Goal: Information Seeking & Learning: Compare options

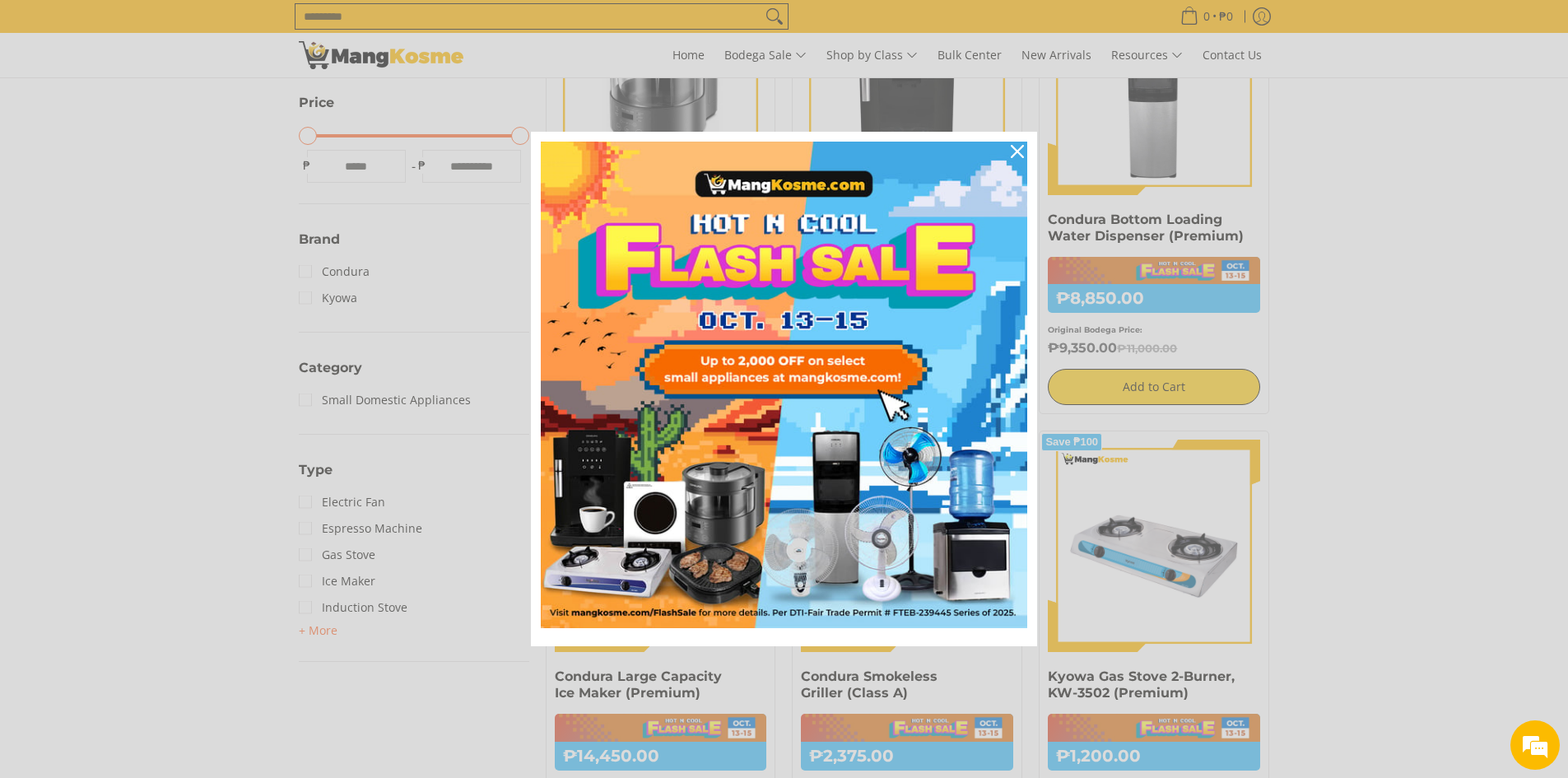
scroll to position [494, 0]
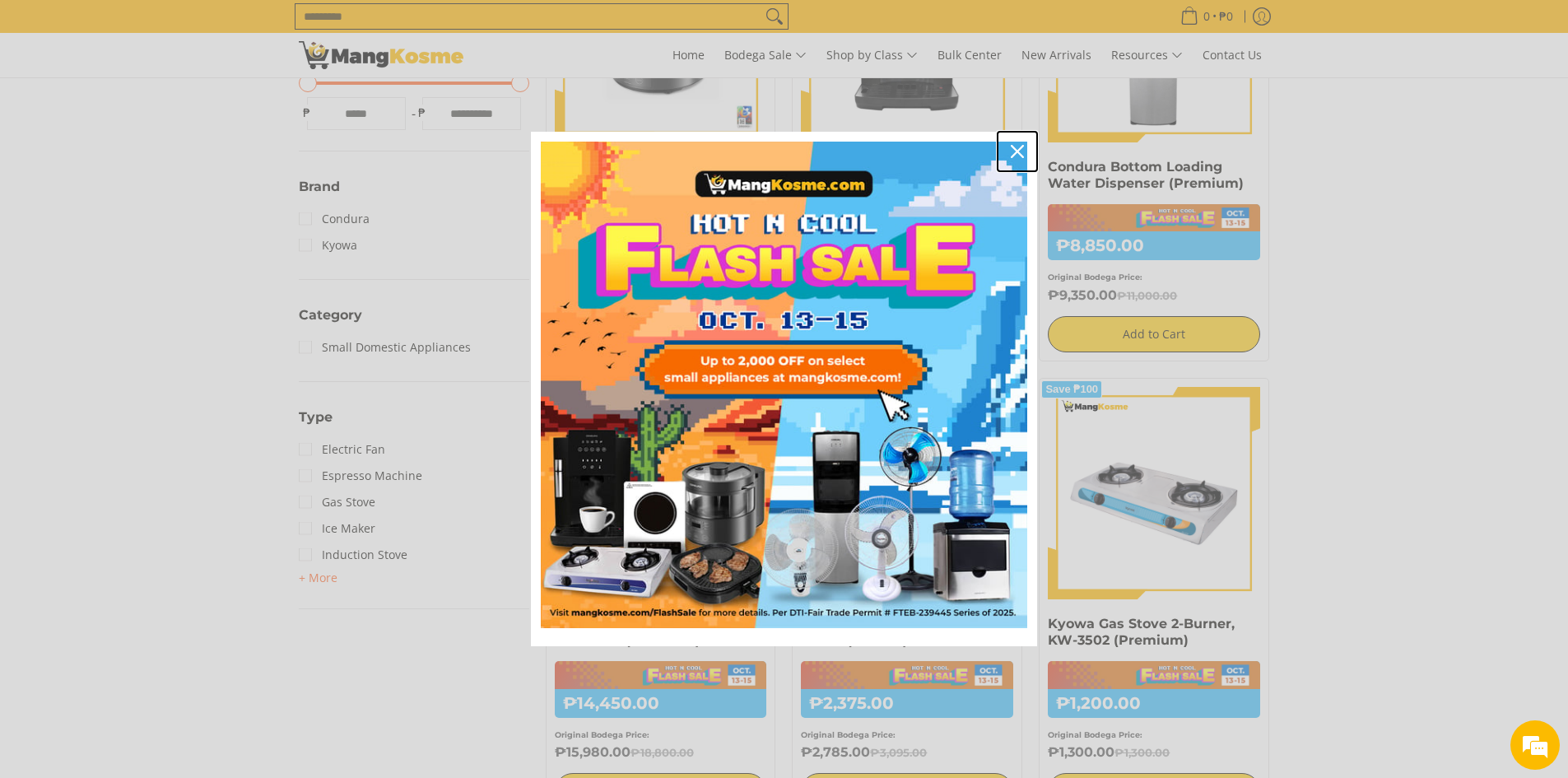
drag, startPoint x: 1017, startPoint y: 152, endPoint x: 998, endPoint y: 212, distance: 62.9
click at [1017, 152] on icon "close icon" at bounding box center [1017, 151] width 14 height 14
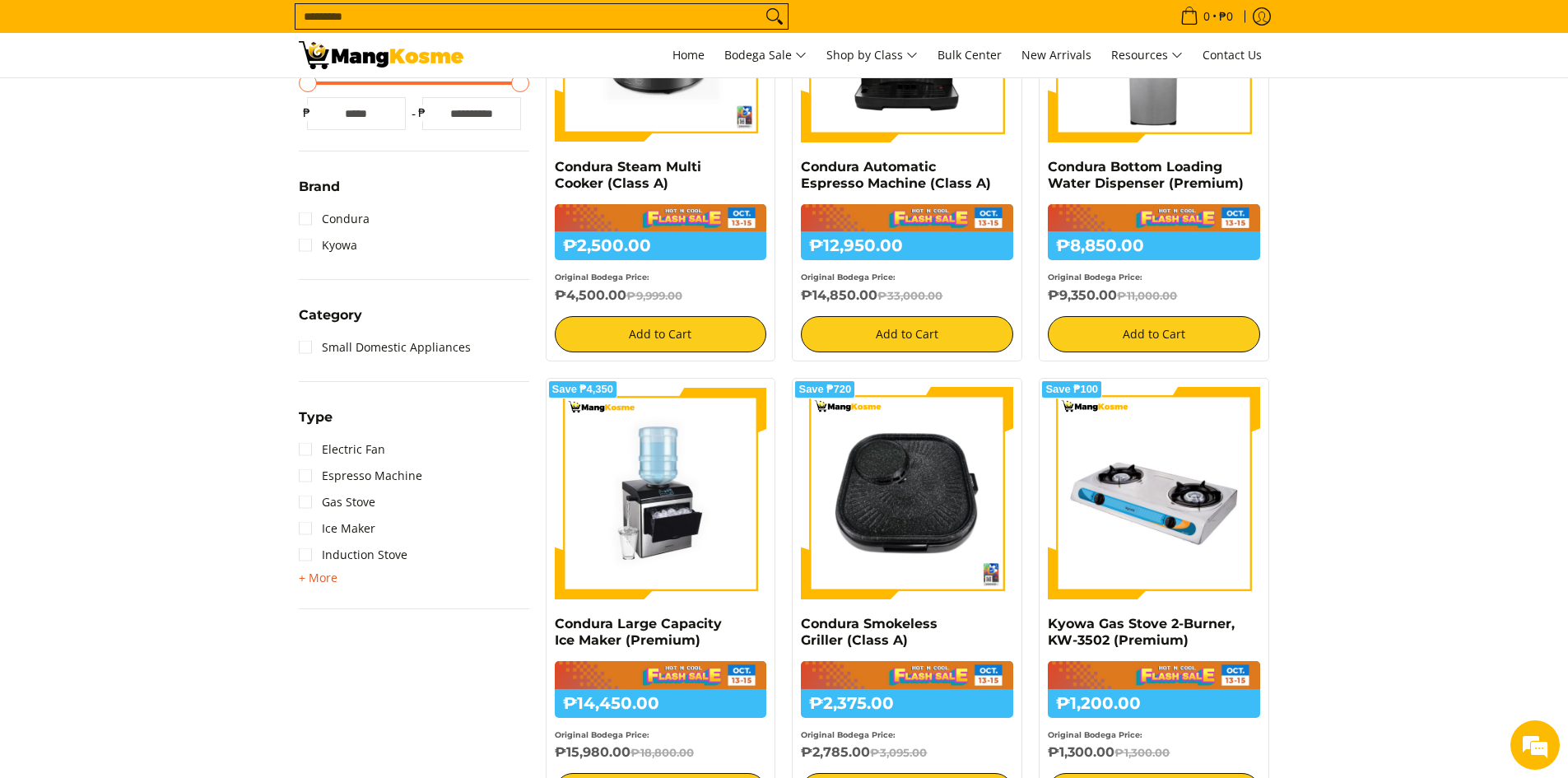
click at [315, 582] on span "+ More" at bounding box center [317, 578] width 39 height 14
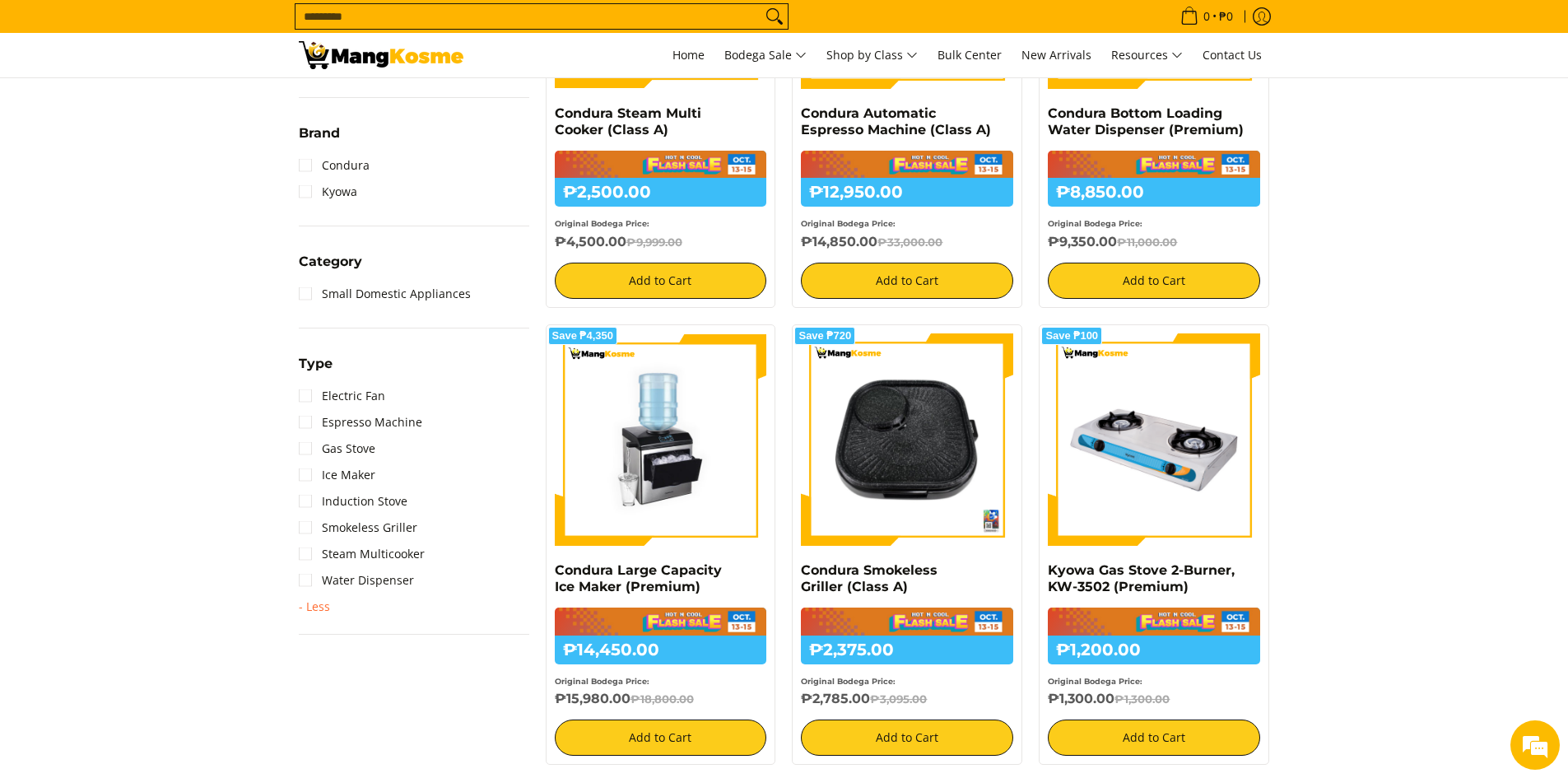
scroll to position [576, 0]
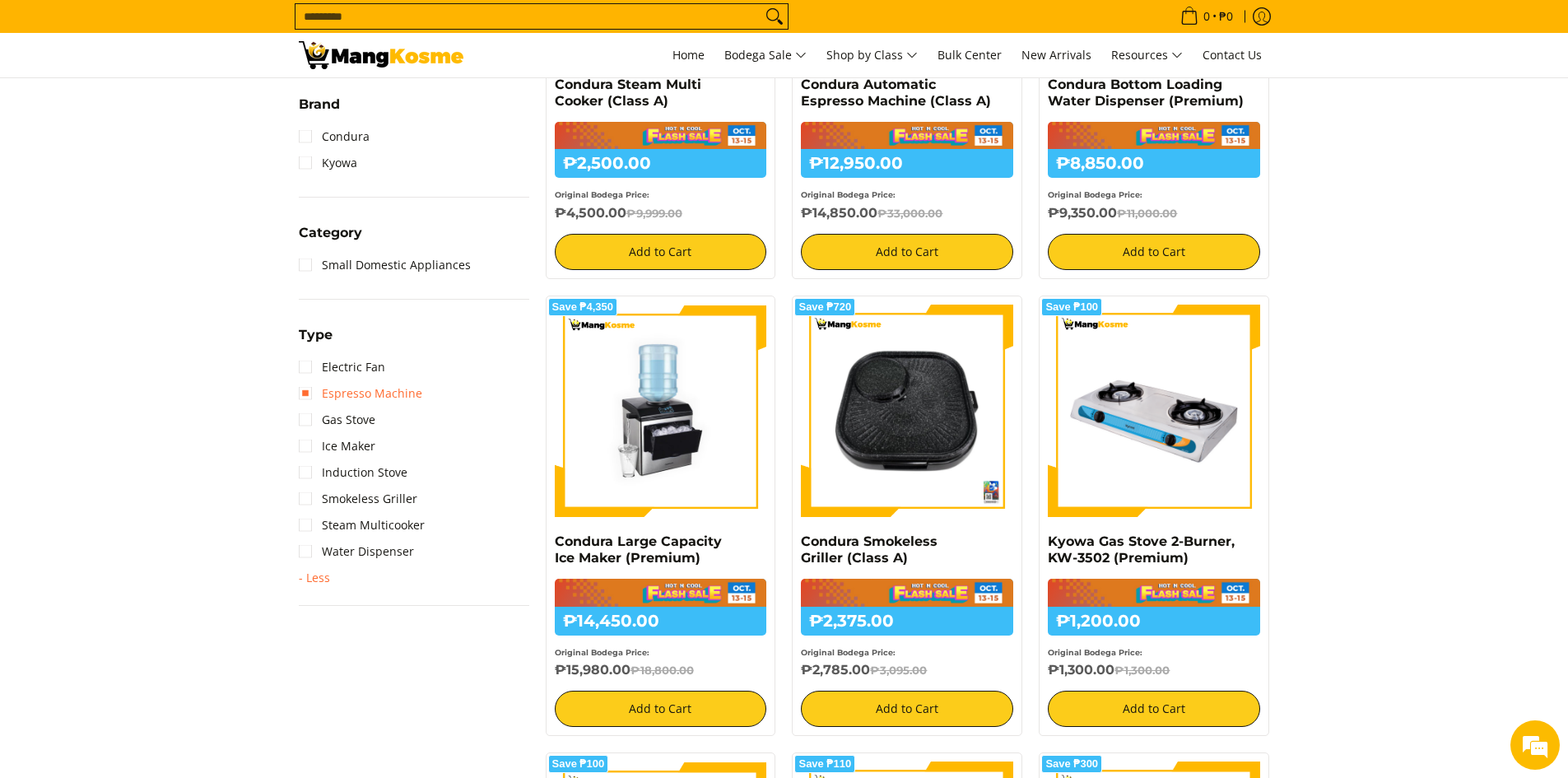
click at [392, 394] on link "Espresso Machine" at bounding box center [360, 394] width 124 height 26
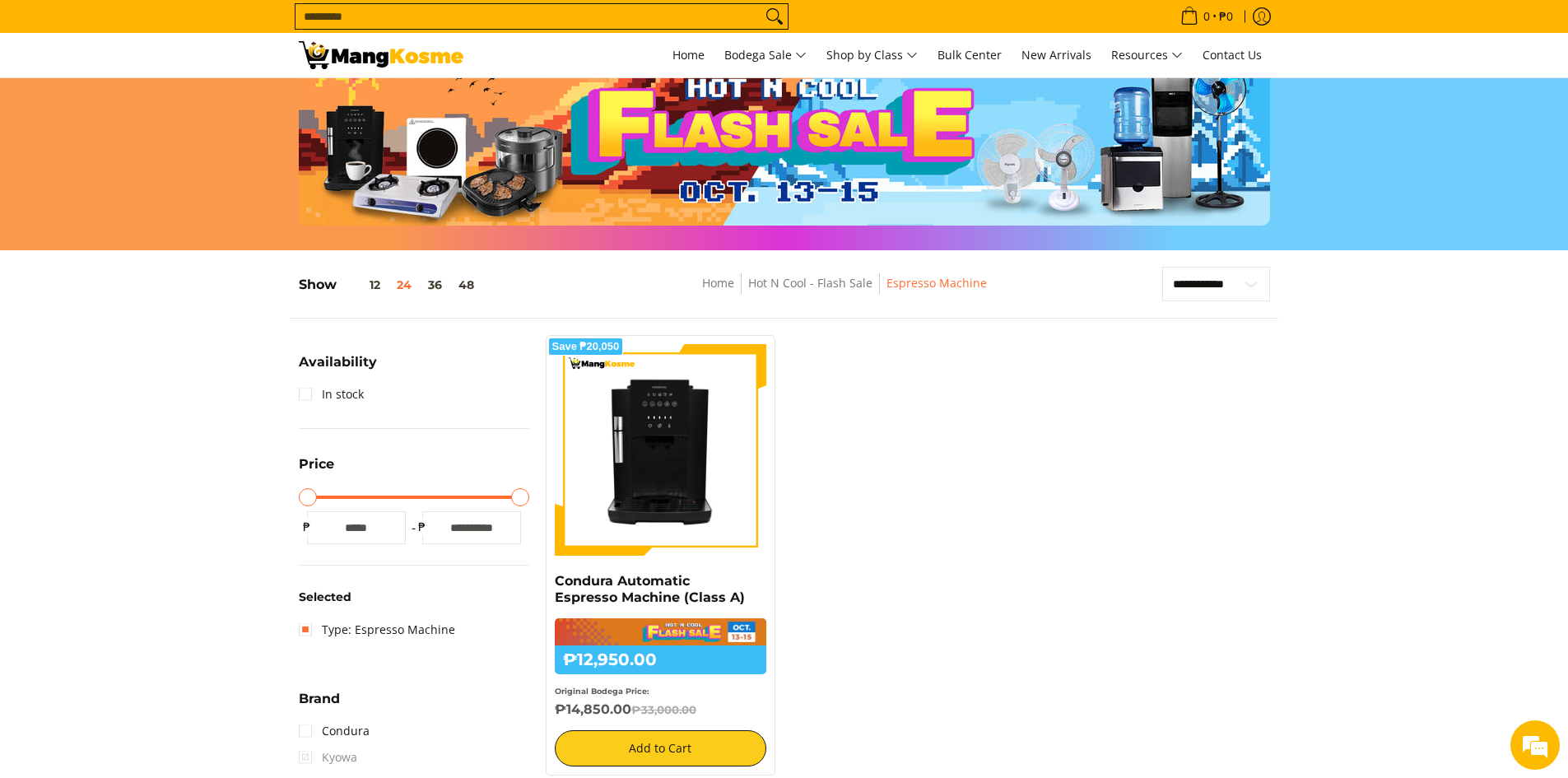
scroll to position [494, 0]
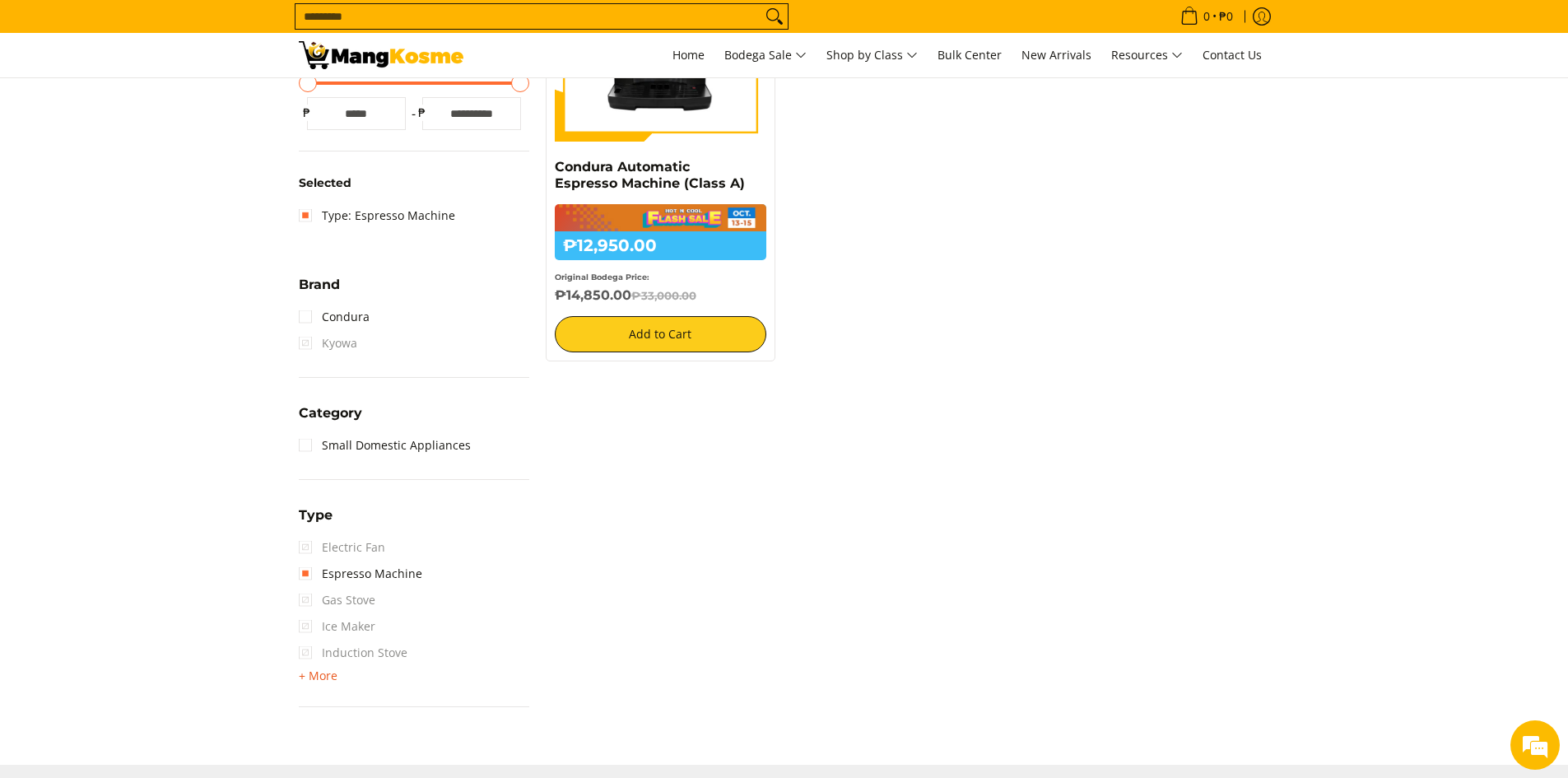
click at [316, 678] on span "+ More" at bounding box center [317, 676] width 39 height 14
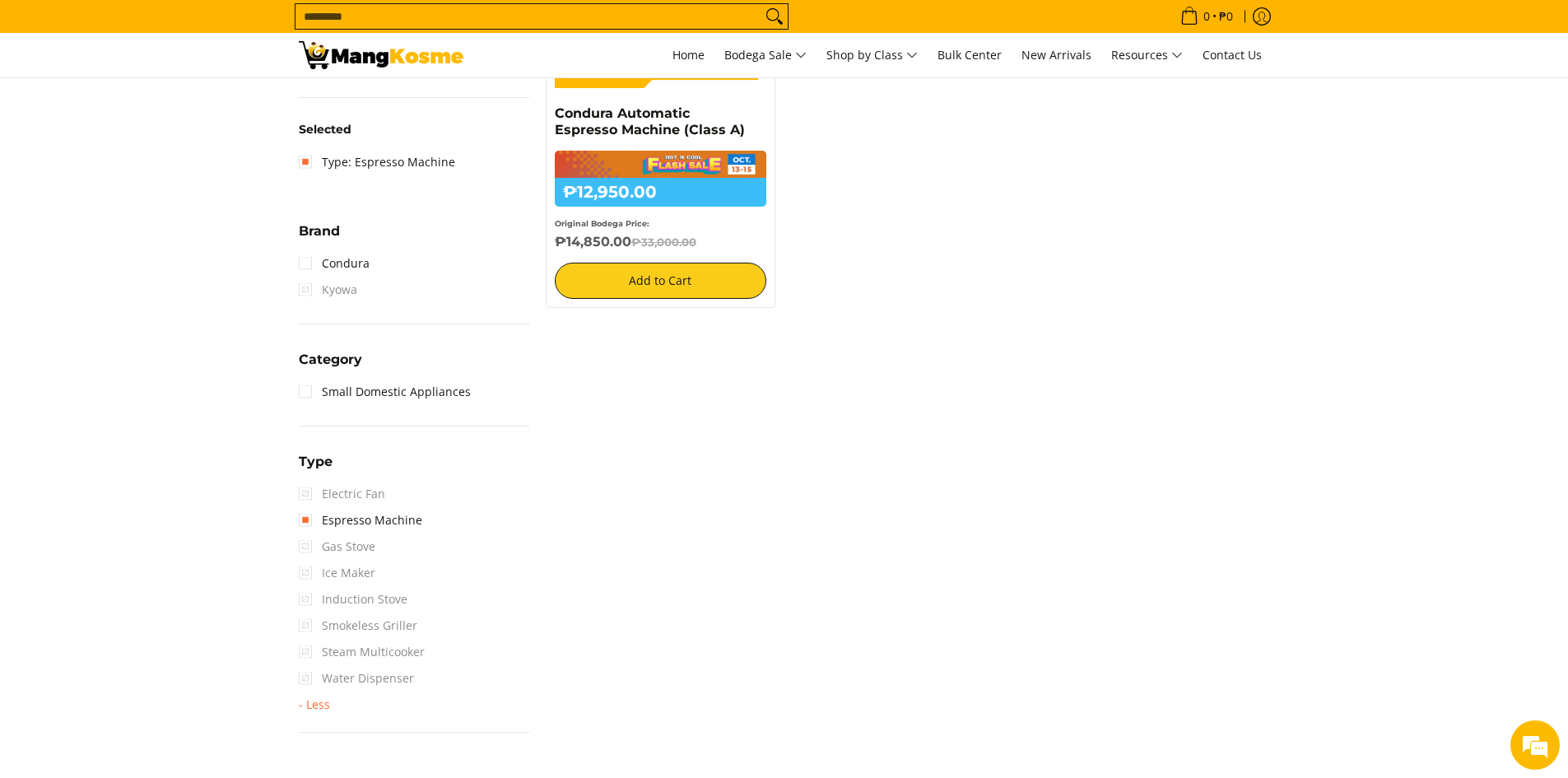
scroll to position [576, 0]
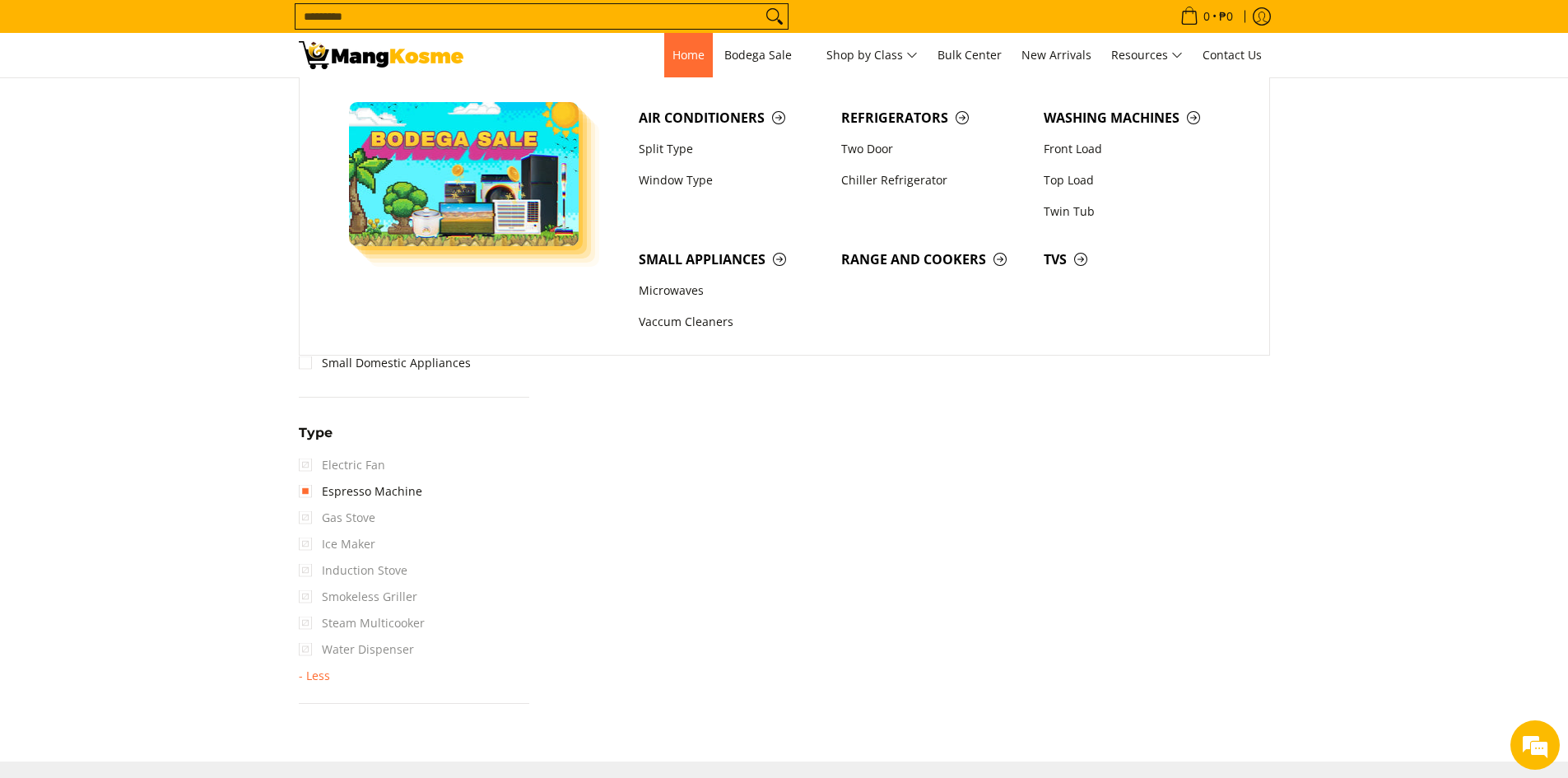
click at [694, 56] on span "Home" at bounding box center [689, 54] width 33 height 15
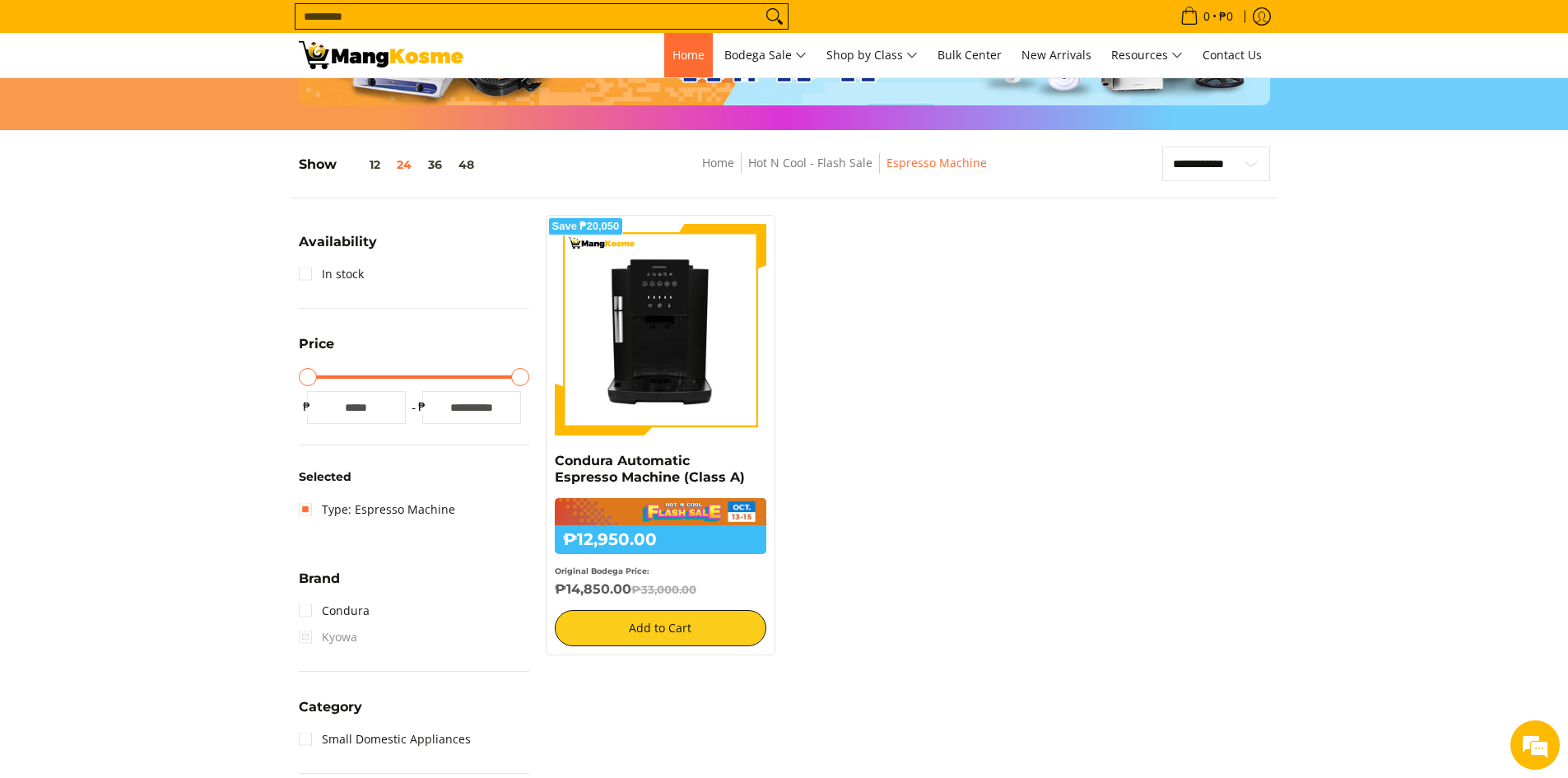
scroll to position [165, 0]
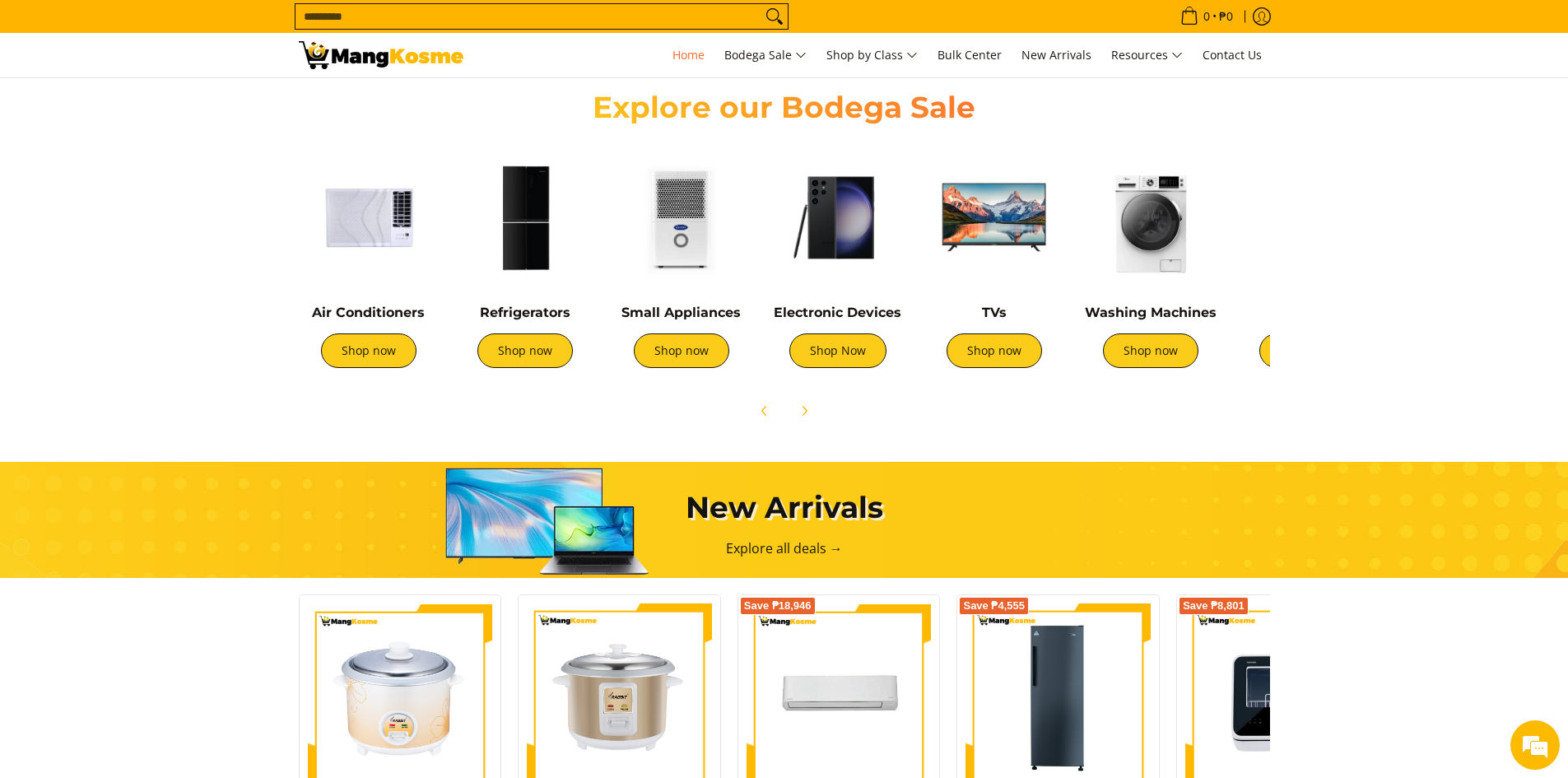
scroll to position [576, 0]
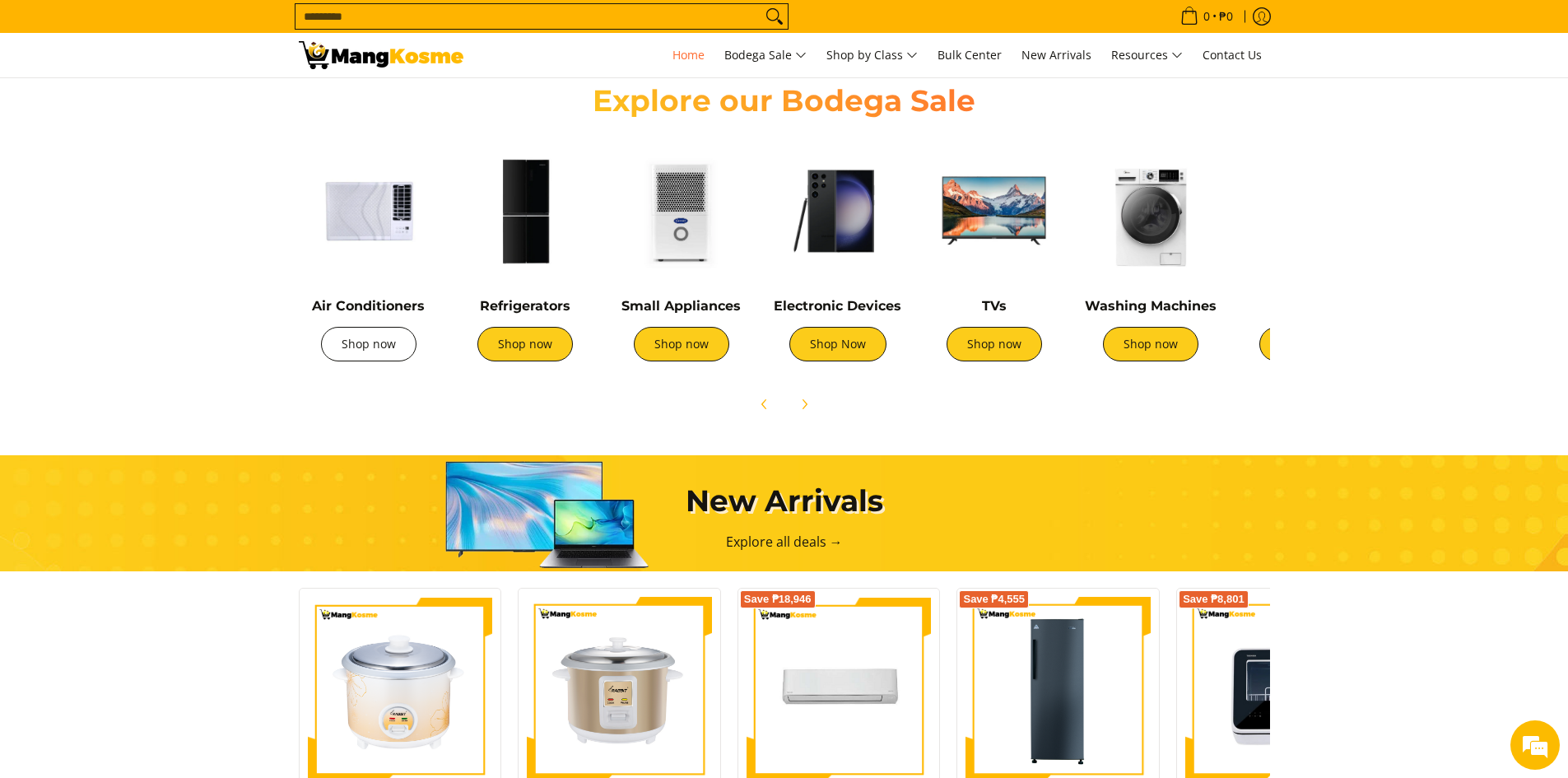
click at [353, 342] on link "Shop now" at bounding box center [369, 344] width 96 height 34
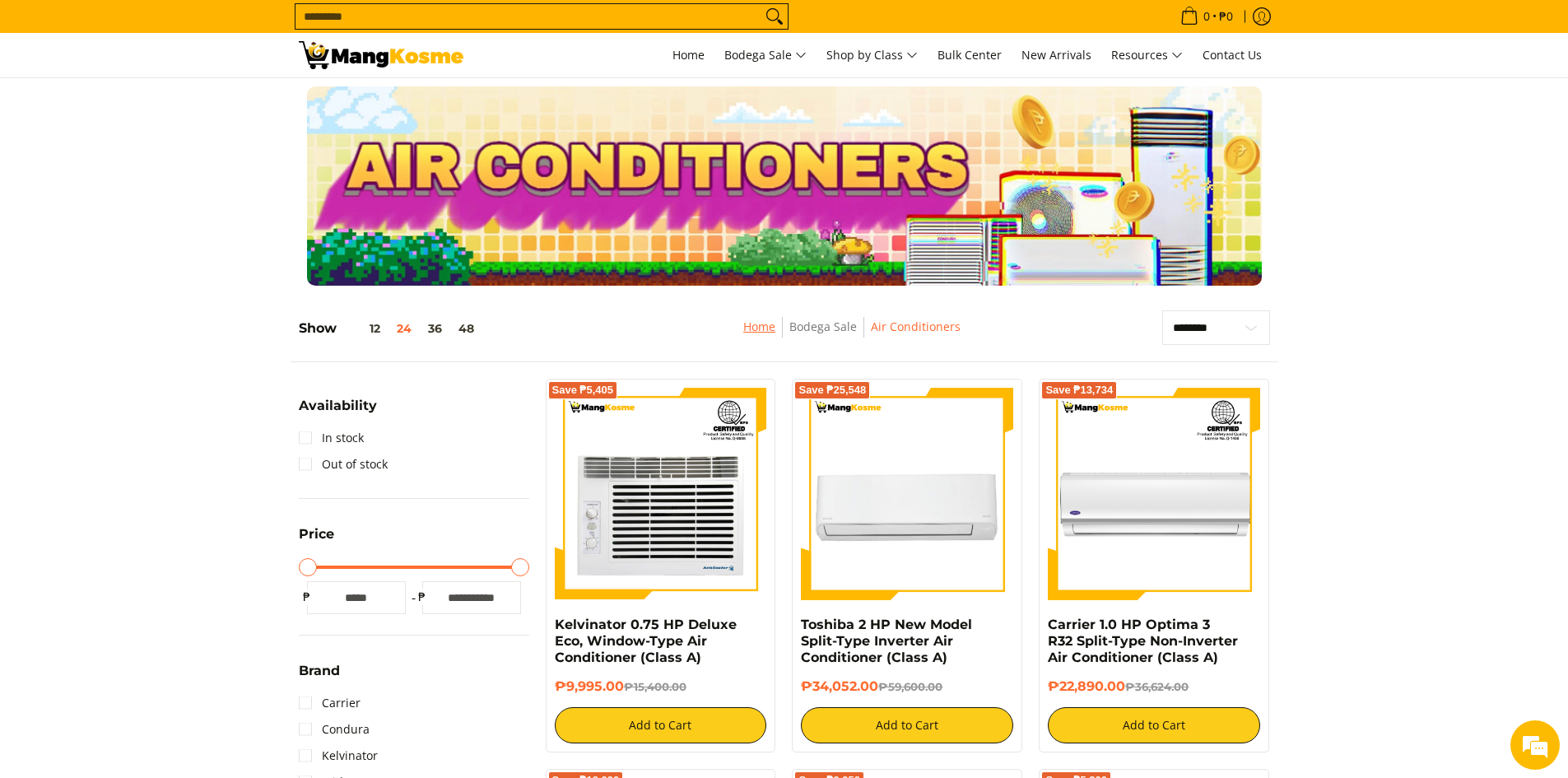
click at [757, 334] on link "Home" at bounding box center [760, 326] width 33 height 15
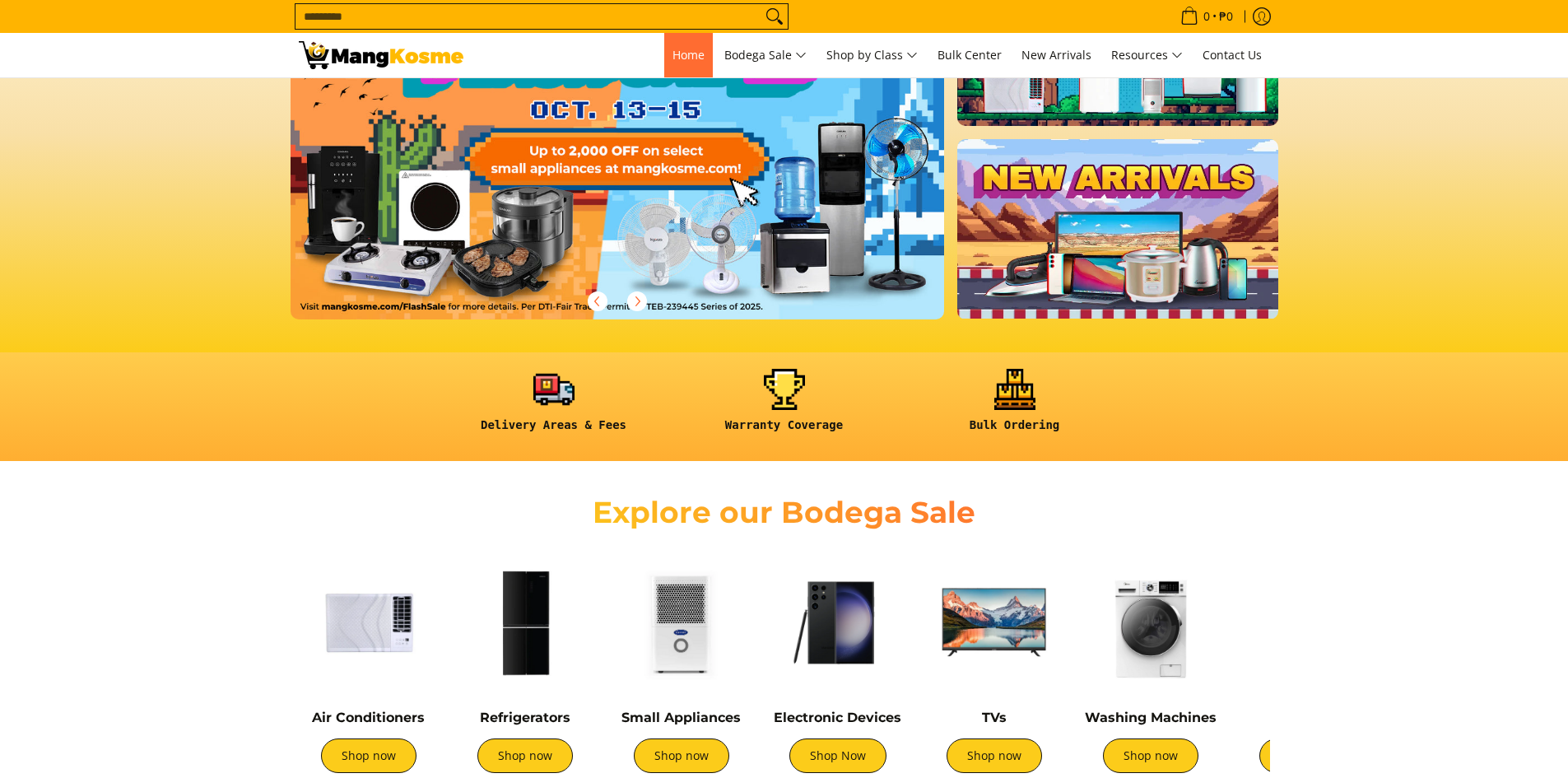
scroll to position [165, 0]
click at [680, 59] on span "Home" at bounding box center [689, 54] width 33 height 15
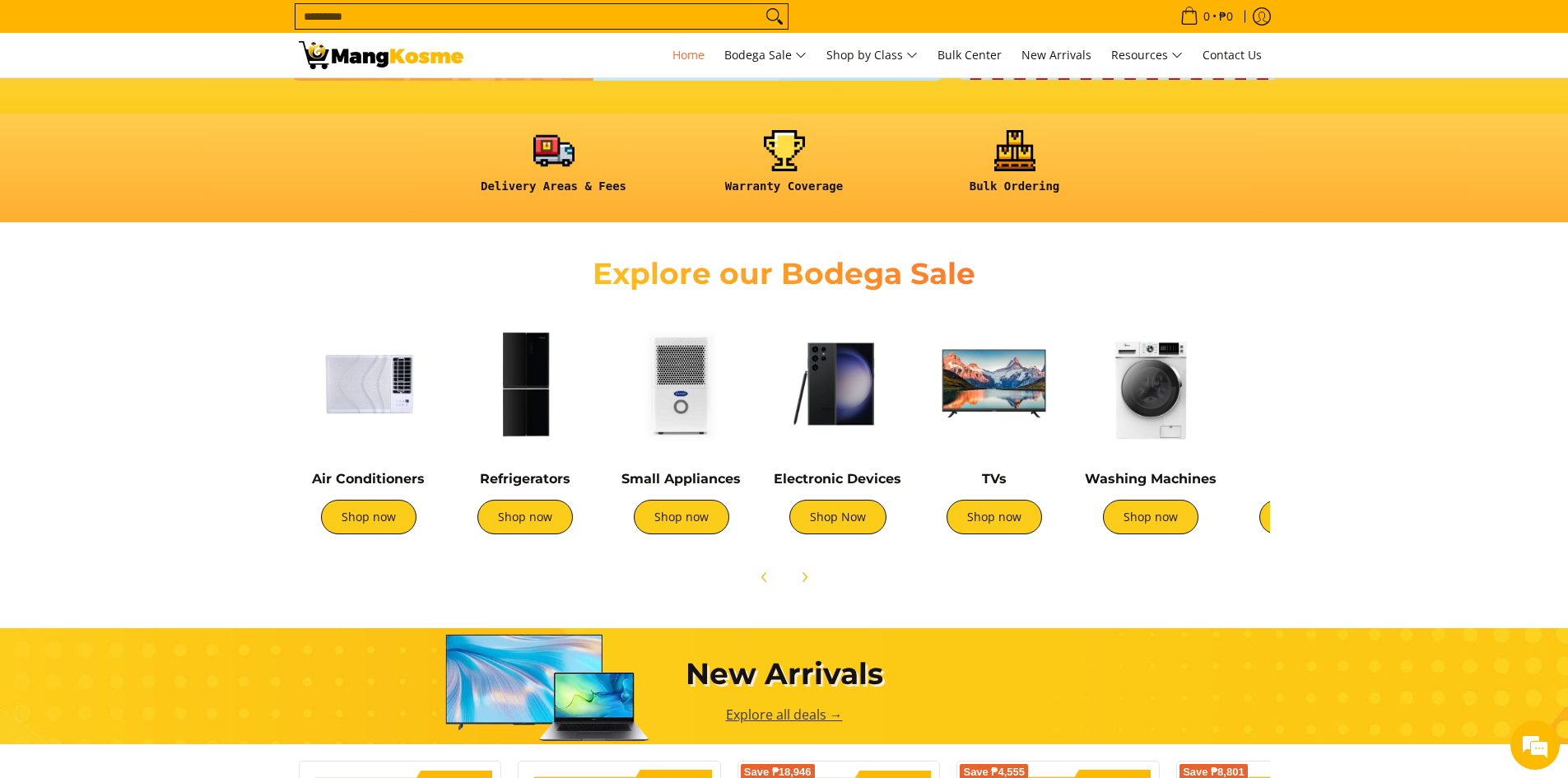
scroll to position [412, 0]
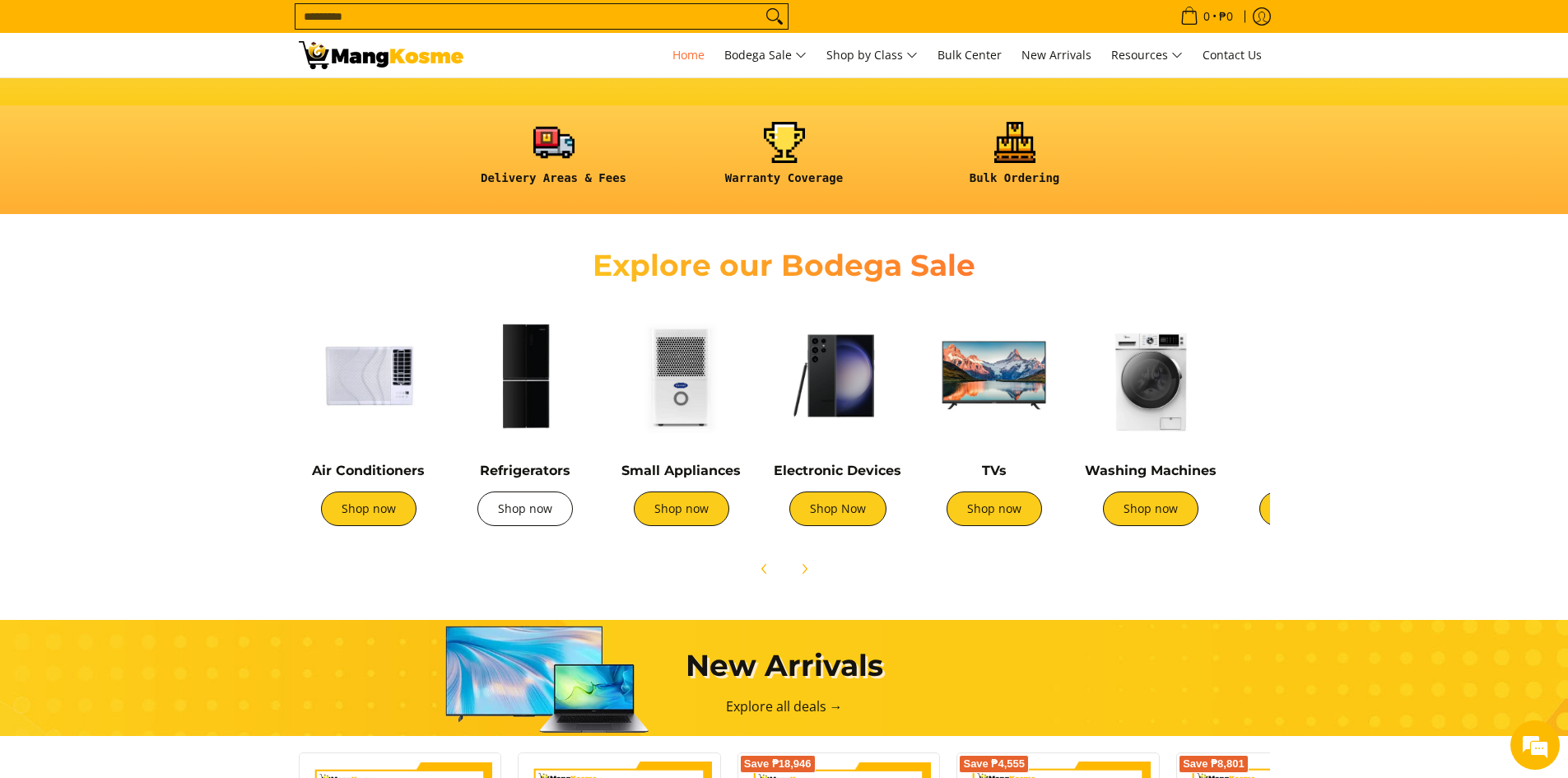
click at [533, 517] on link "Shop now" at bounding box center [525, 508] width 96 height 34
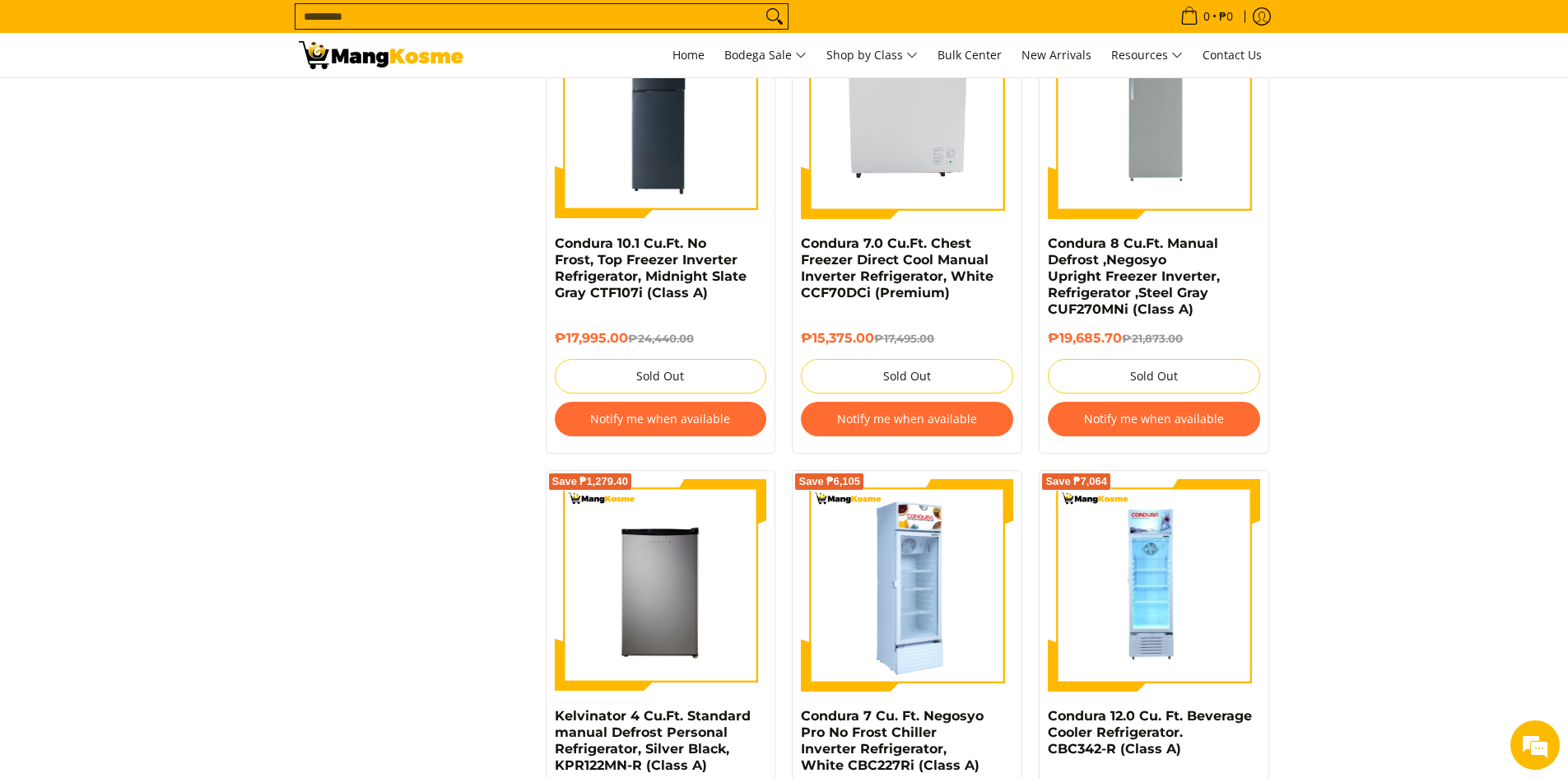
scroll to position [1730, 0]
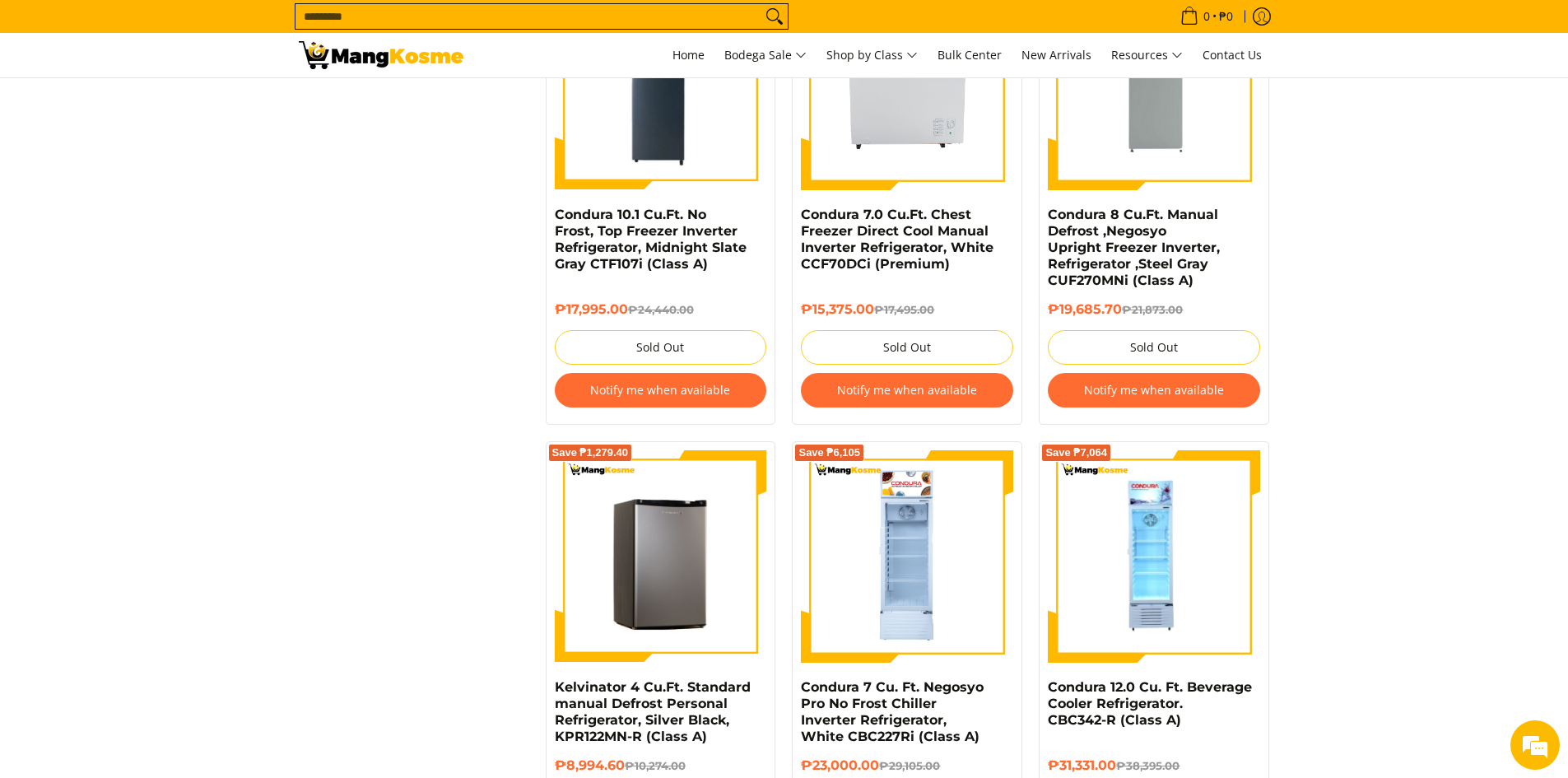
click at [684, 555] on img at bounding box center [661, 556] width 213 height 213
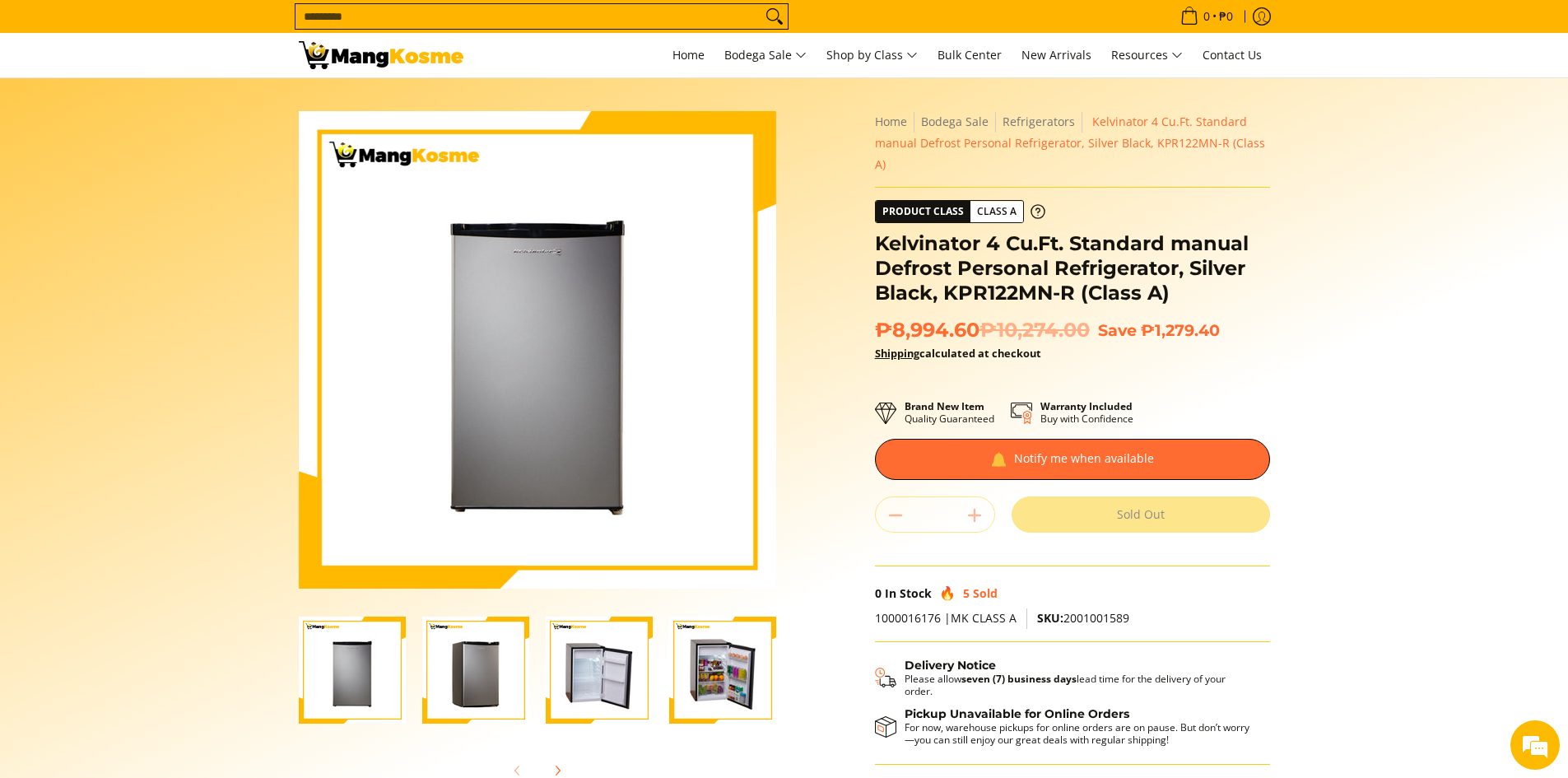
click at [562, 667] on img "Kelvinator 4 Cu.Ft. Standard manual Defrost Personal Refrigerator, Silver Black…" at bounding box center [600, 670] width 107 height 107
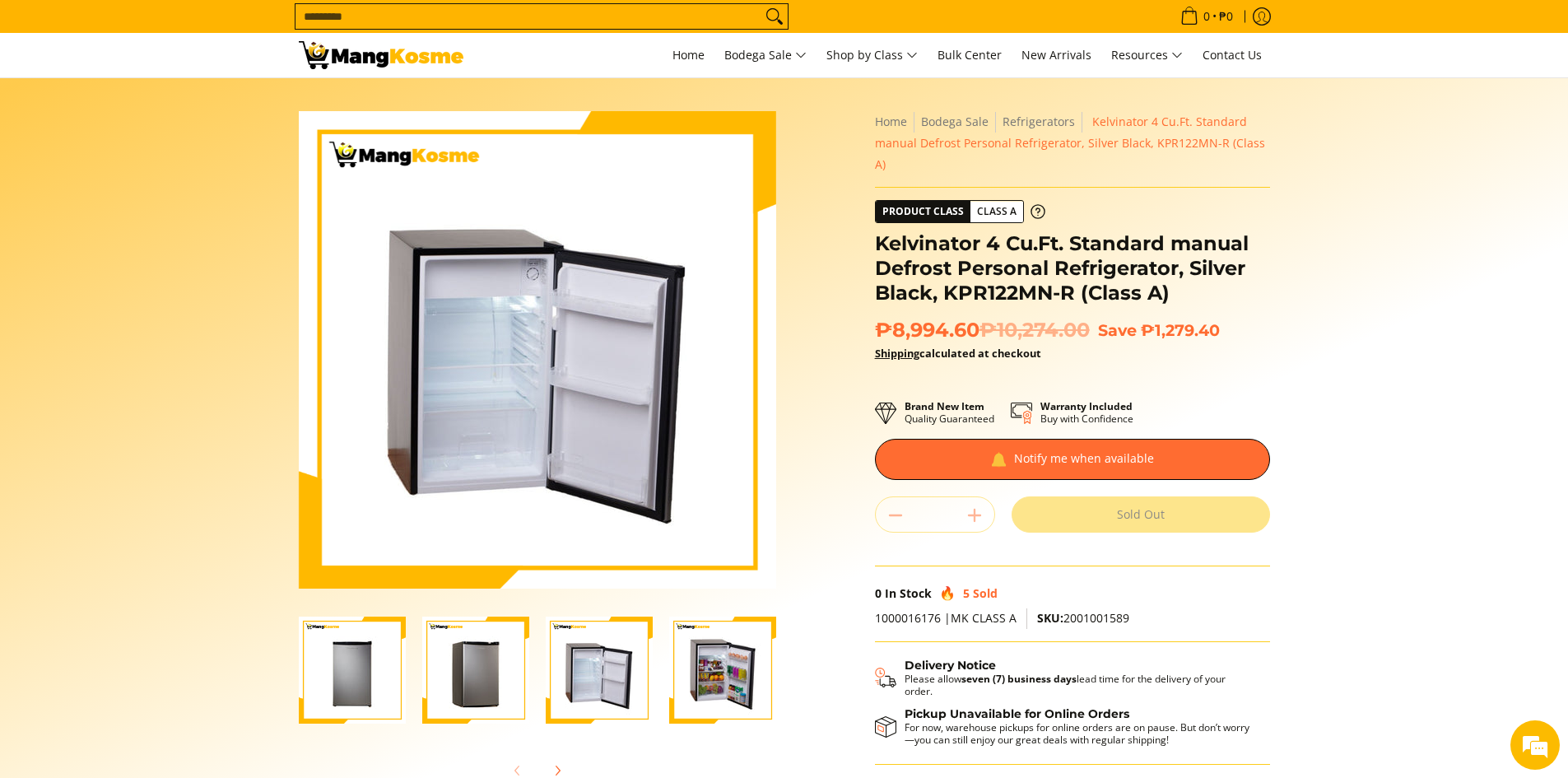
click at [810, 463] on div "Skip to Main Content Enable zoom Disable zoom Enable zoom Disable zoom Enable z…" at bounding box center [784, 470] width 987 height 718
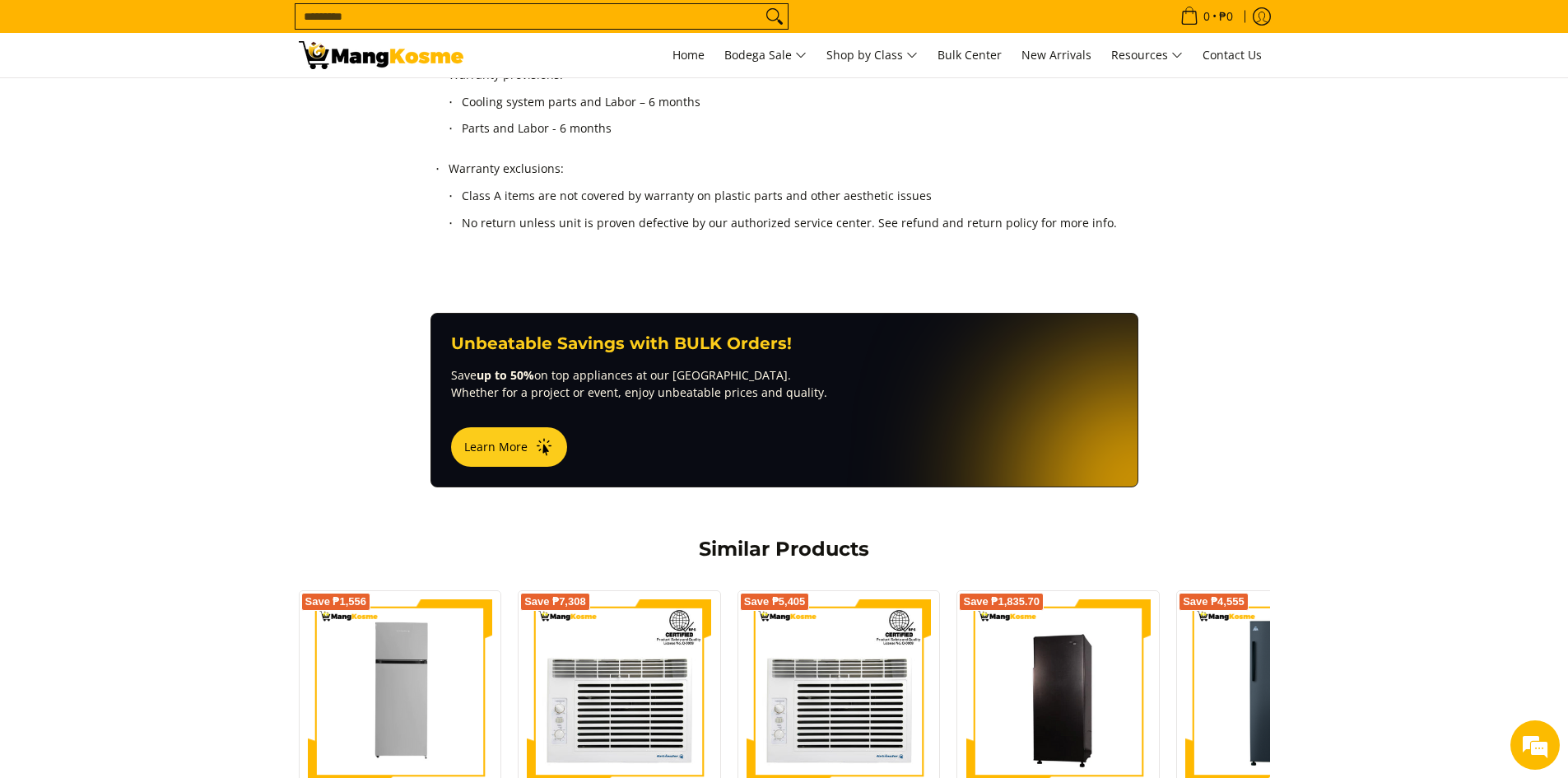
scroll to position [1153, 0]
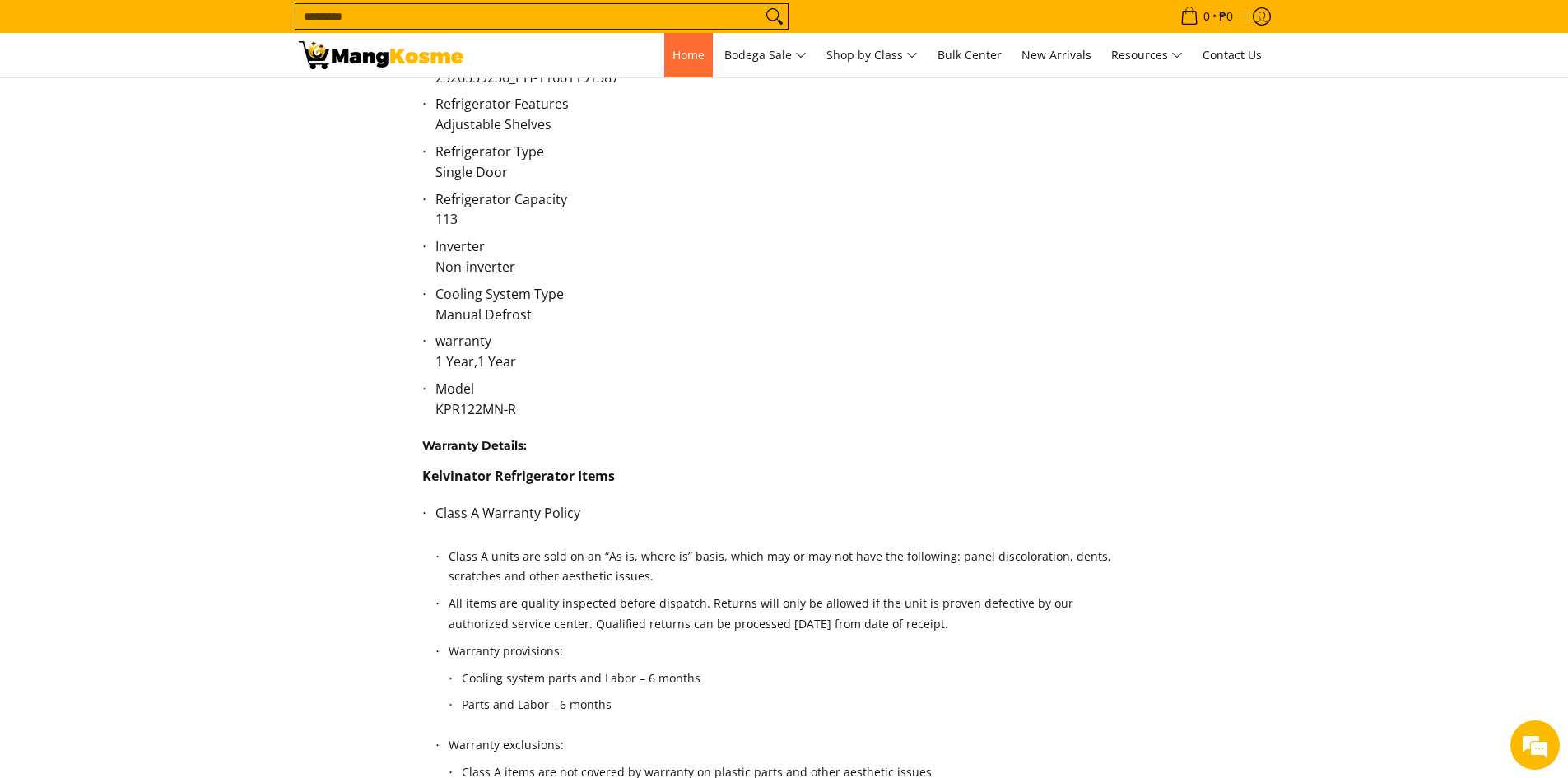
click at [675, 52] on span "Home" at bounding box center [689, 54] width 33 height 15
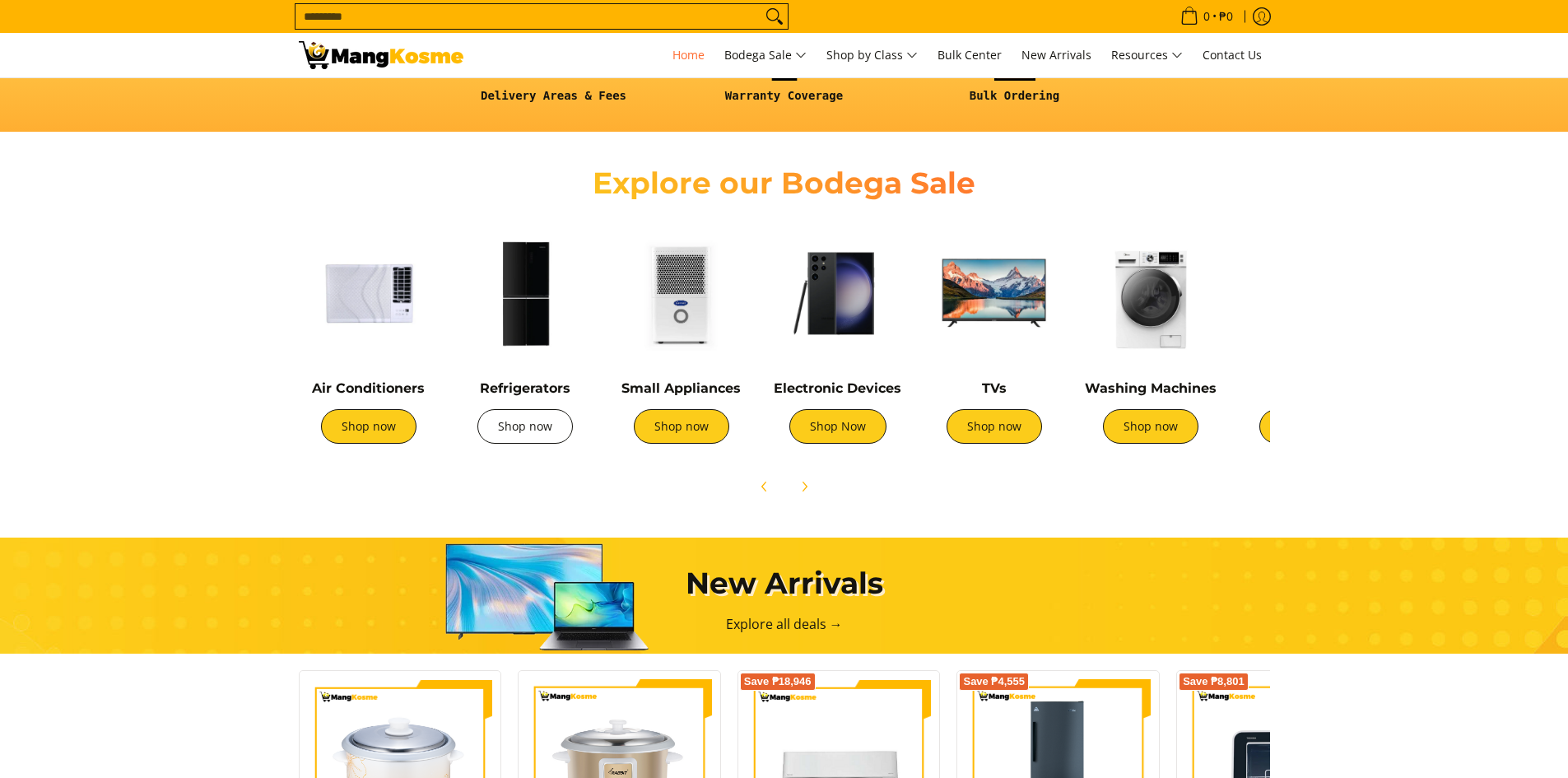
scroll to position [494, 0]
click at [540, 434] on link "Shop now" at bounding box center [525, 426] width 96 height 34
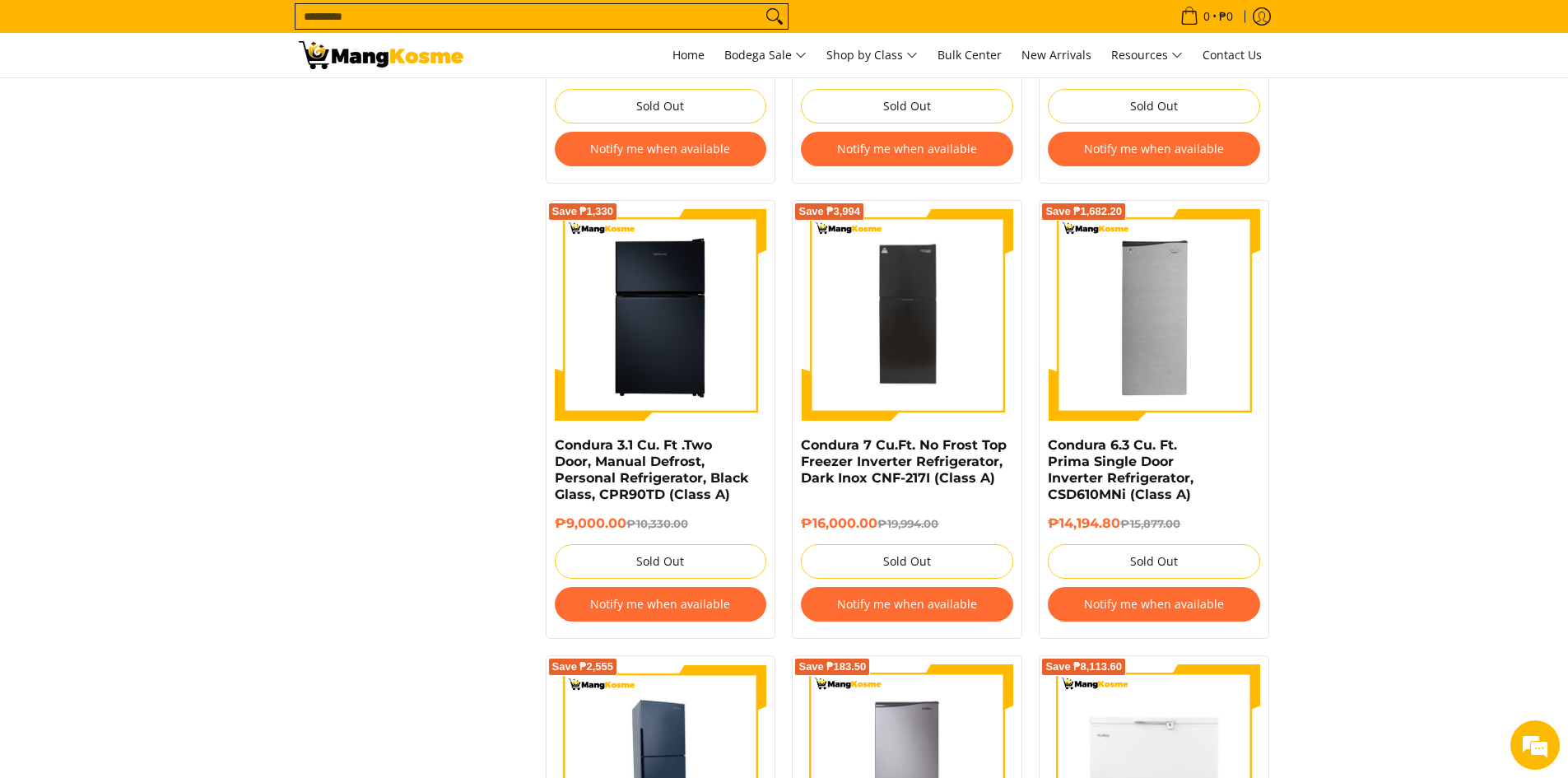
scroll to position [2388, 0]
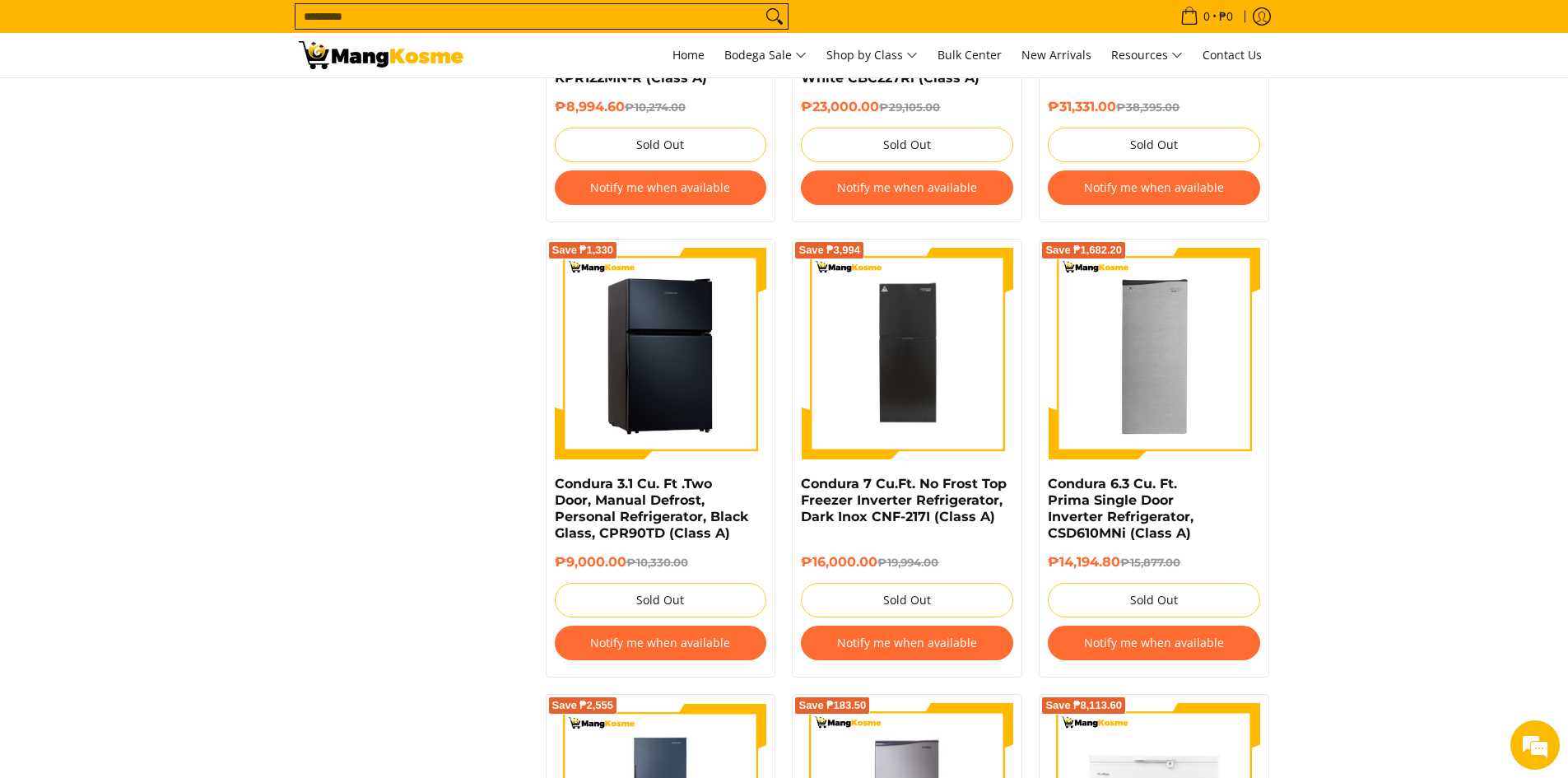
click at [662, 366] on img at bounding box center [661, 354] width 213 height 213
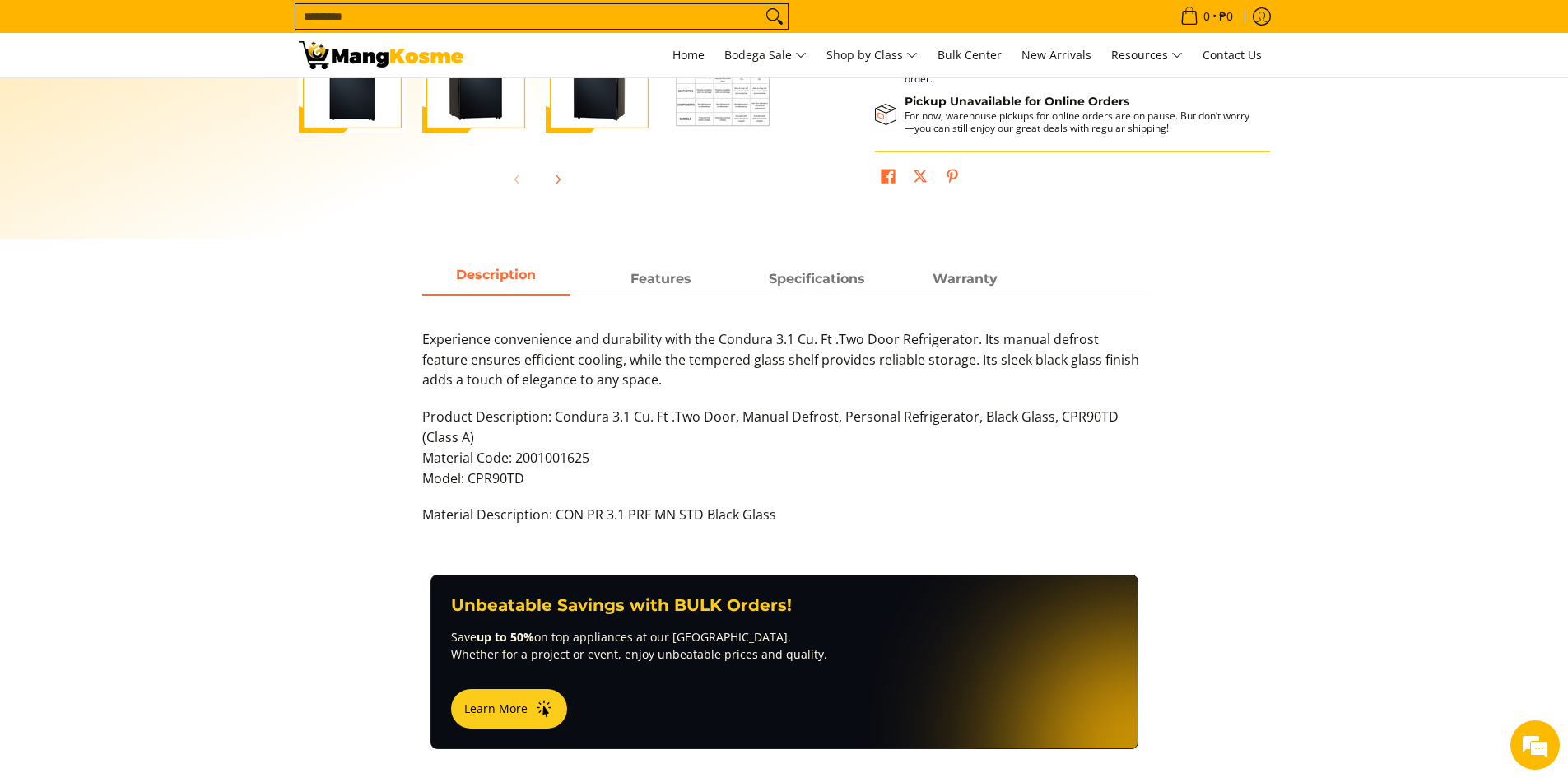
scroll to position [576, 0]
